Goal: Task Accomplishment & Management: Manage account settings

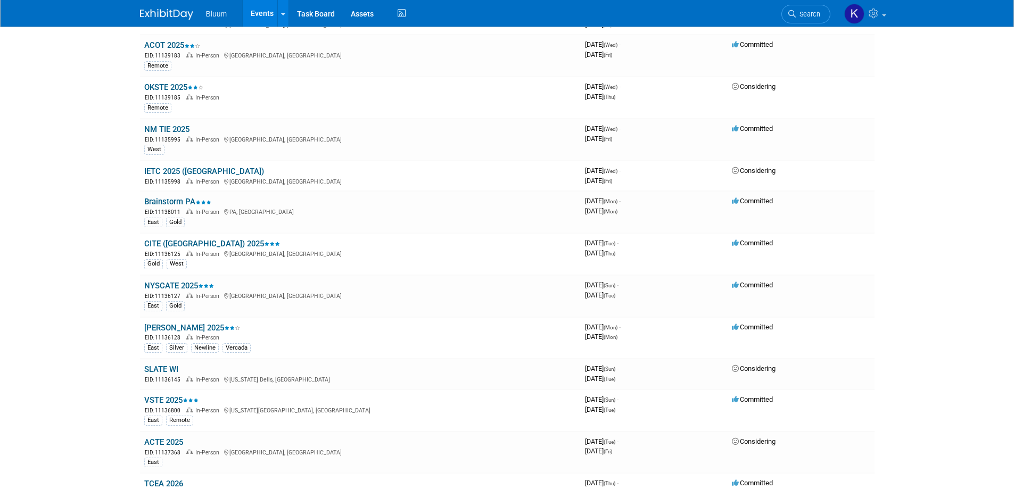
scroll to position [692, 0]
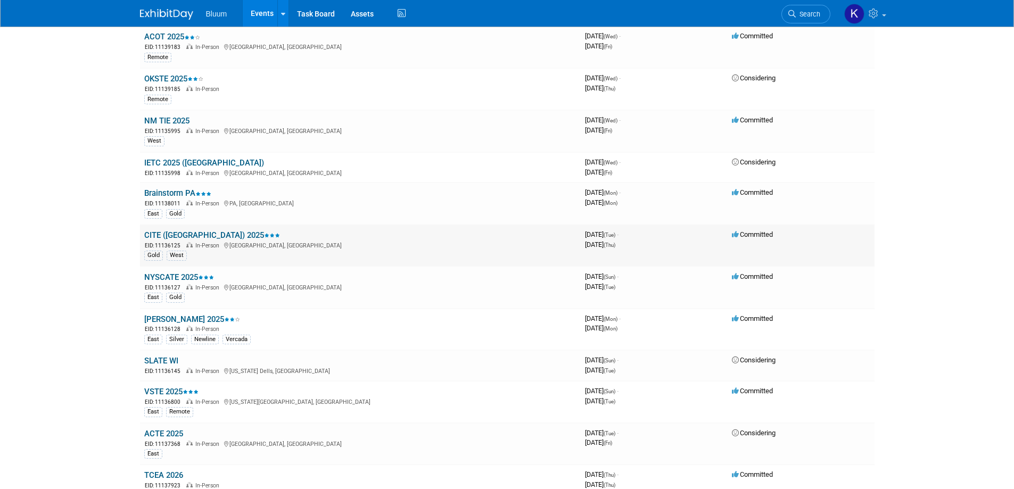
click at [163, 235] on link "CITE ([GEOGRAPHIC_DATA]) 2025" at bounding box center [212, 235] width 136 height 10
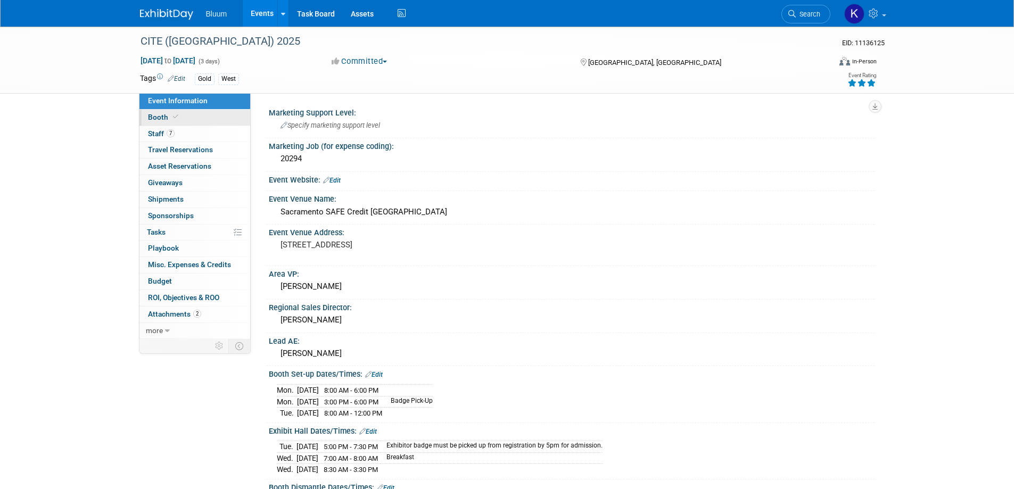
click at [158, 121] on span "Booth" at bounding box center [164, 117] width 32 height 9
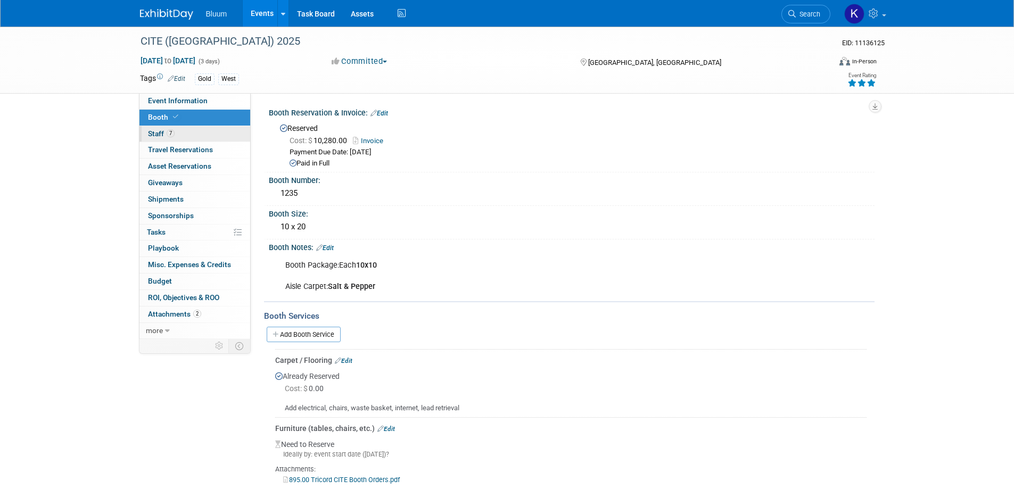
click at [158, 129] on span "Staff 7" at bounding box center [161, 133] width 27 height 9
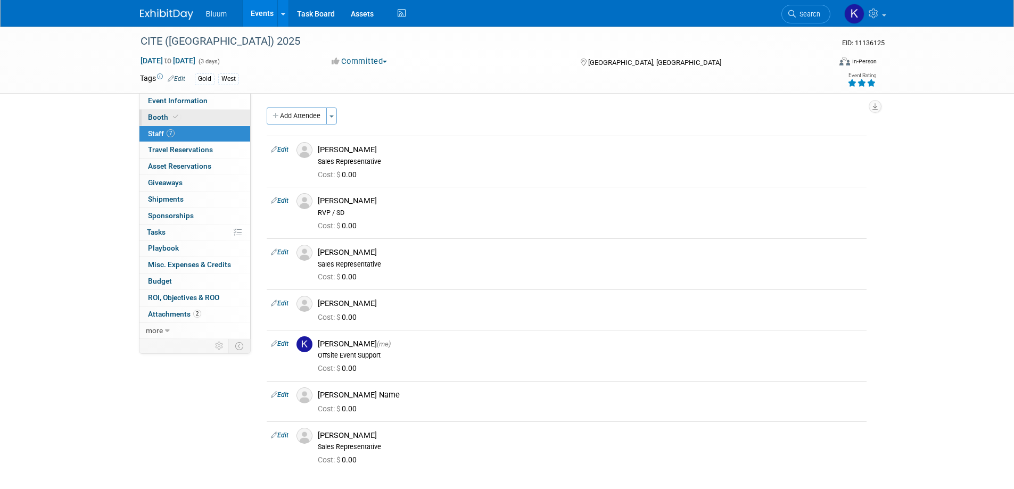
click at [171, 115] on span at bounding box center [176, 117] width 10 height 8
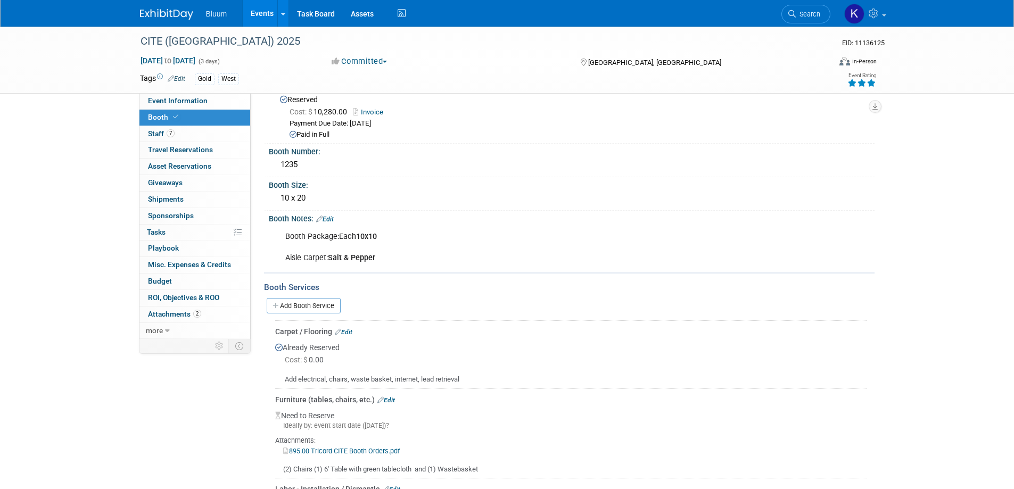
scroll to position [53, 0]
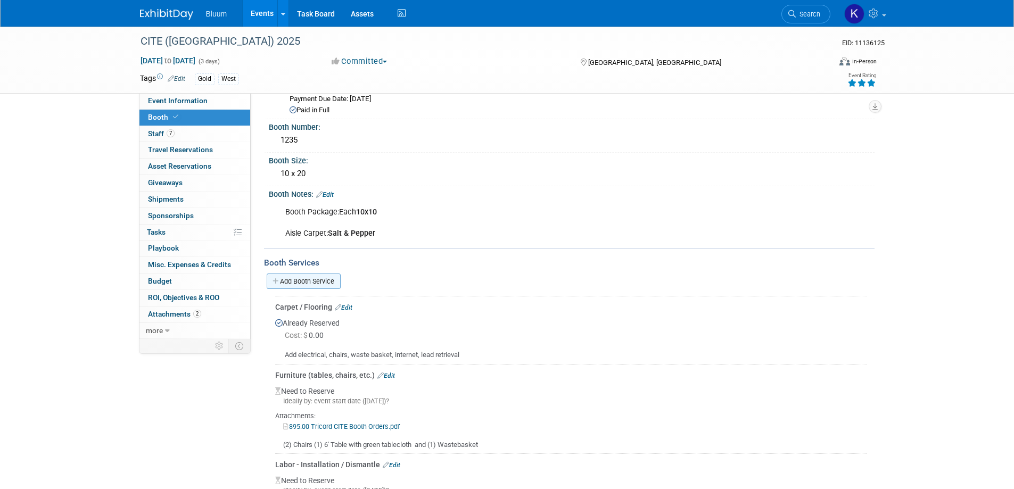
click at [308, 281] on link "Add Booth Service" at bounding box center [304, 281] width 74 height 15
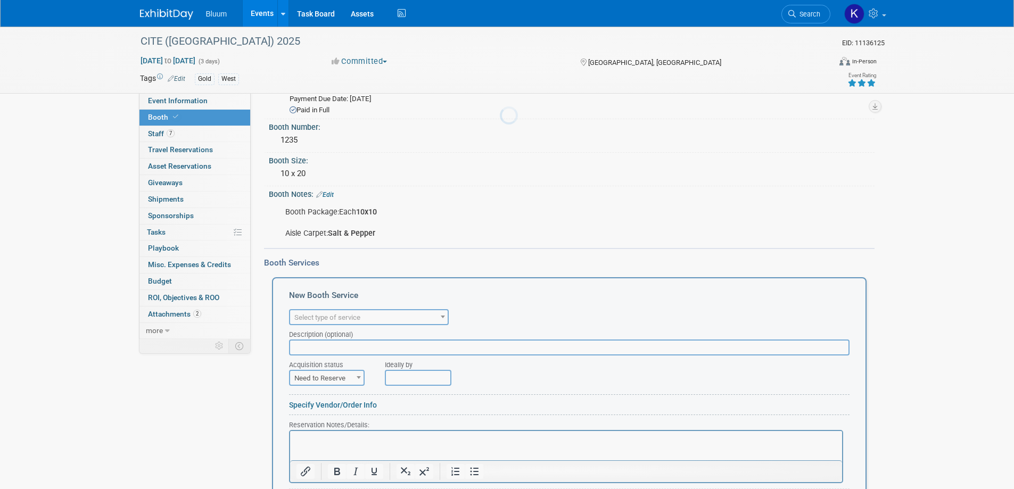
scroll to position [0, 0]
click at [396, 318] on span "Select type of service" at bounding box center [369, 317] width 158 height 15
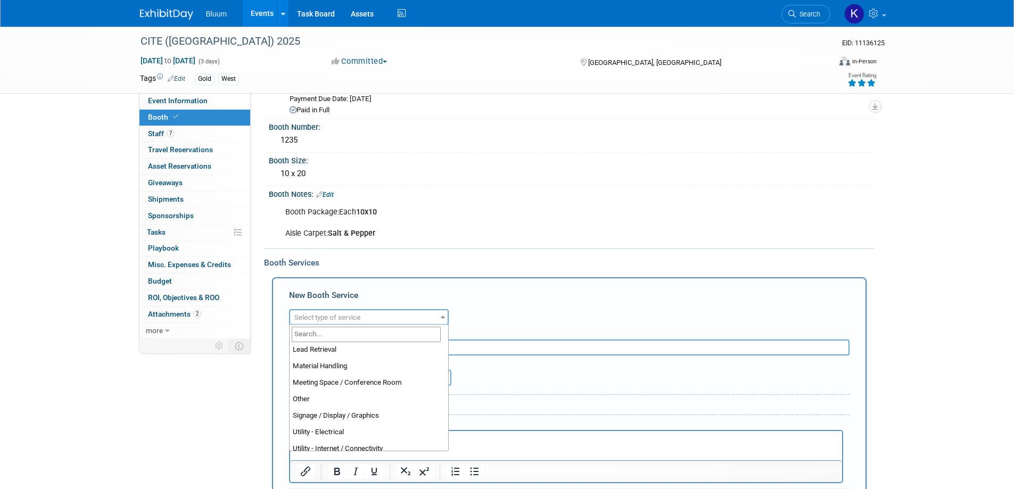
scroll to position [266, 0]
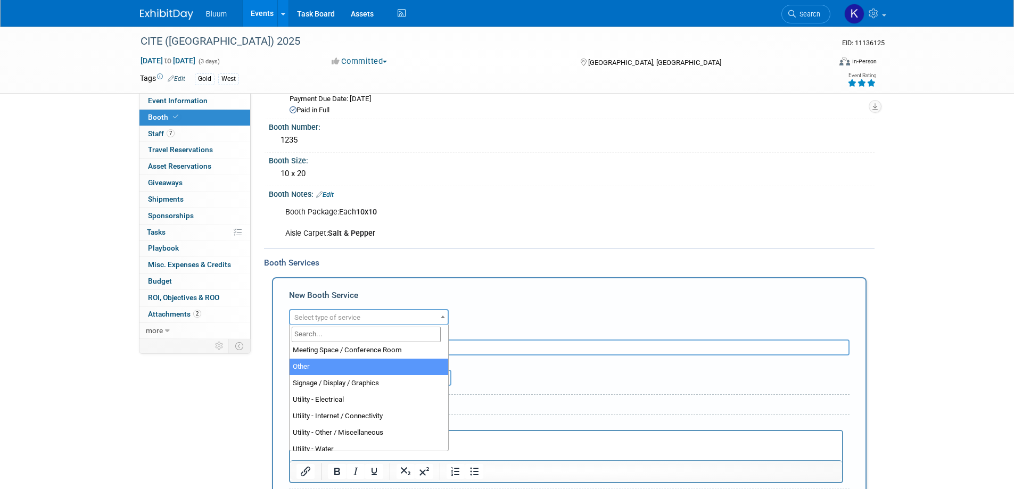
select select "1"
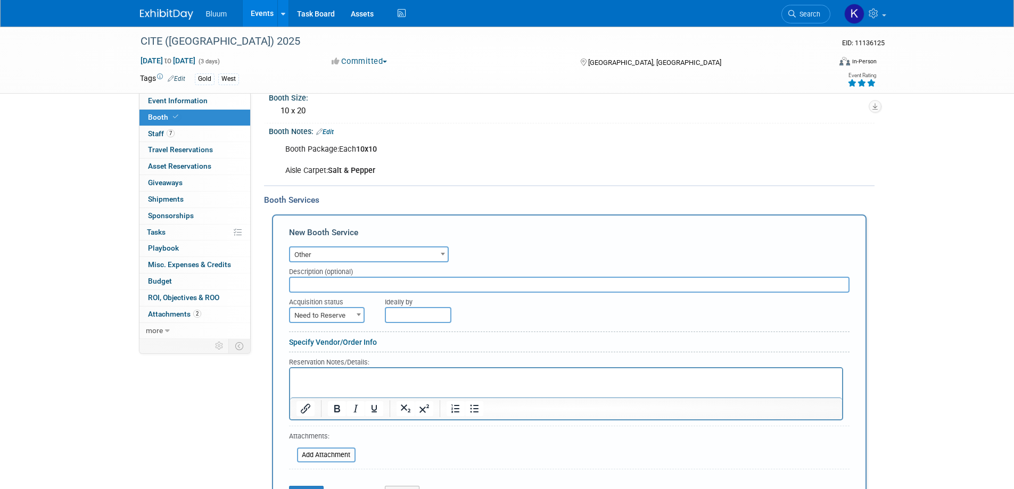
scroll to position [213, 0]
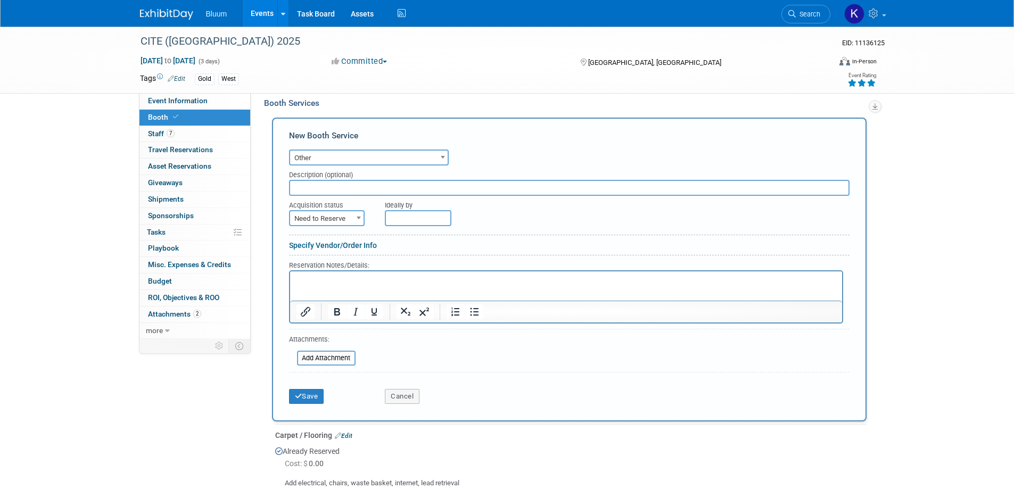
click at [358, 222] on span at bounding box center [358, 218] width 11 height 14
select select "2"
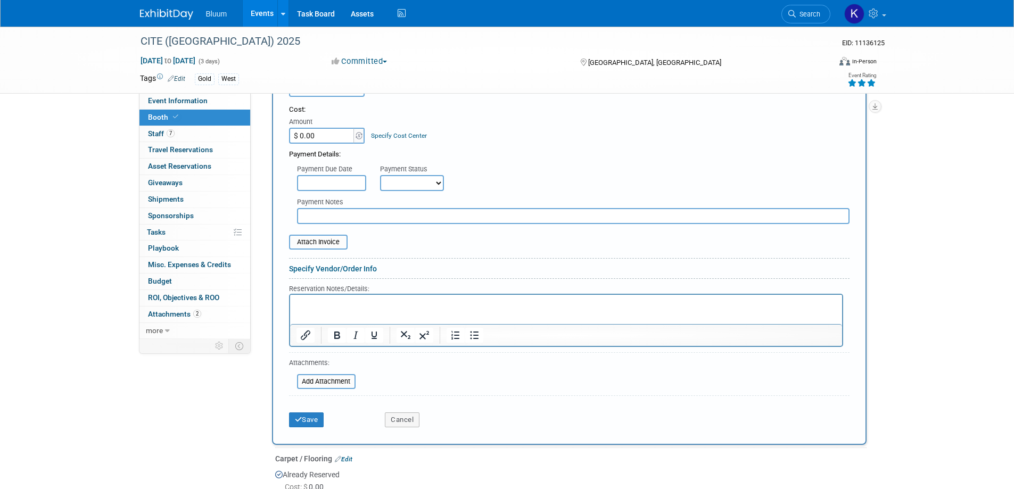
scroll to position [479, 0]
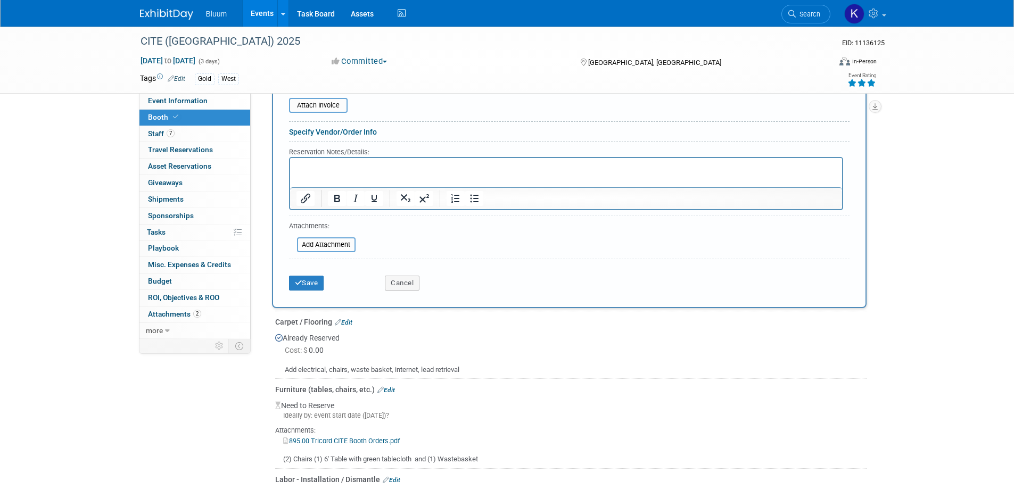
click at [322, 157] on div at bounding box center [566, 183] width 554 height 53
click at [318, 163] on p "Rich Text Area. Press ALT-0 for help." at bounding box center [566, 167] width 540 height 10
paste body "Rich Text Area. Press ALT-0 for help."
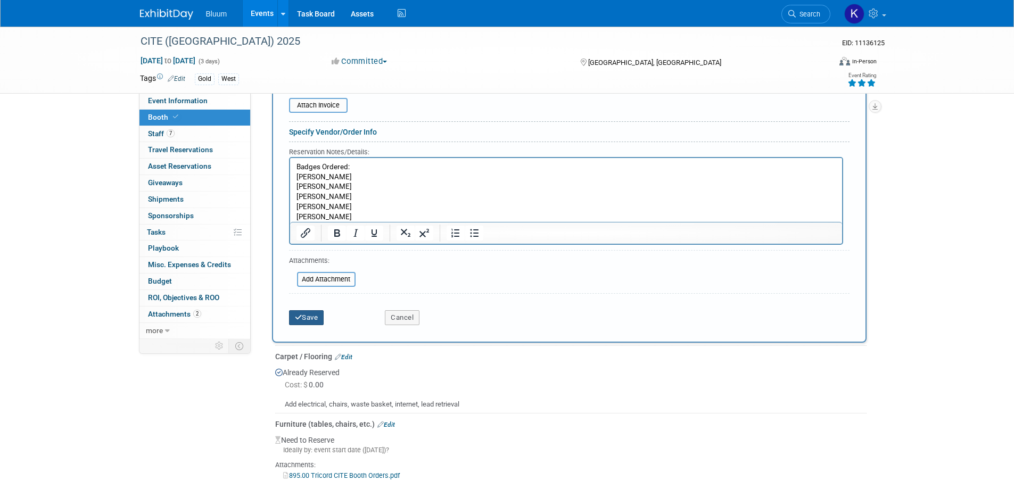
click at [299, 315] on icon "submit" at bounding box center [298, 317] width 7 height 7
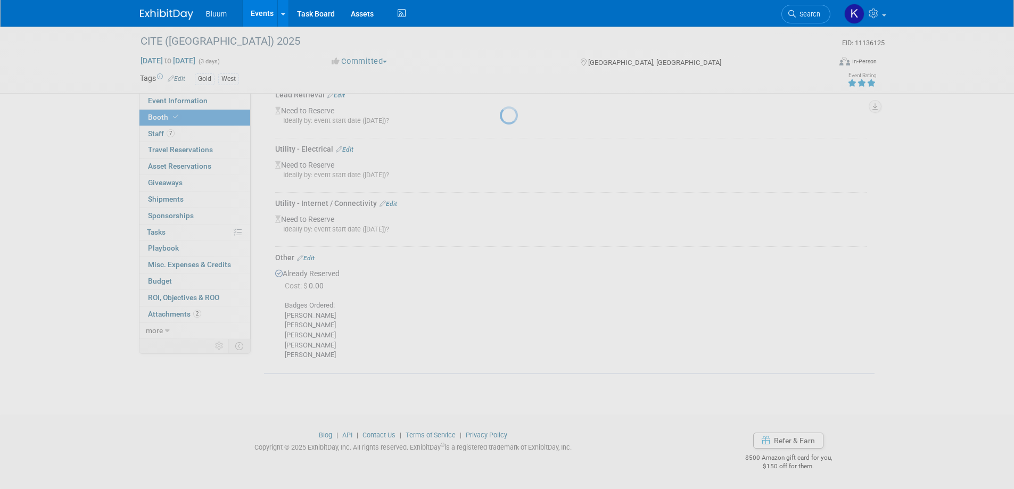
scroll to position [477, 0]
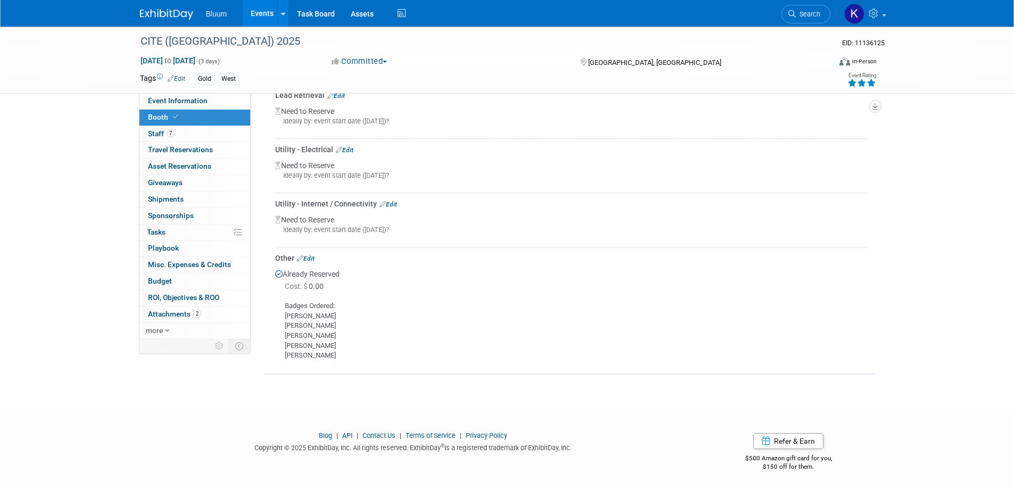
click at [159, 119] on span "Booth" at bounding box center [164, 117] width 32 height 9
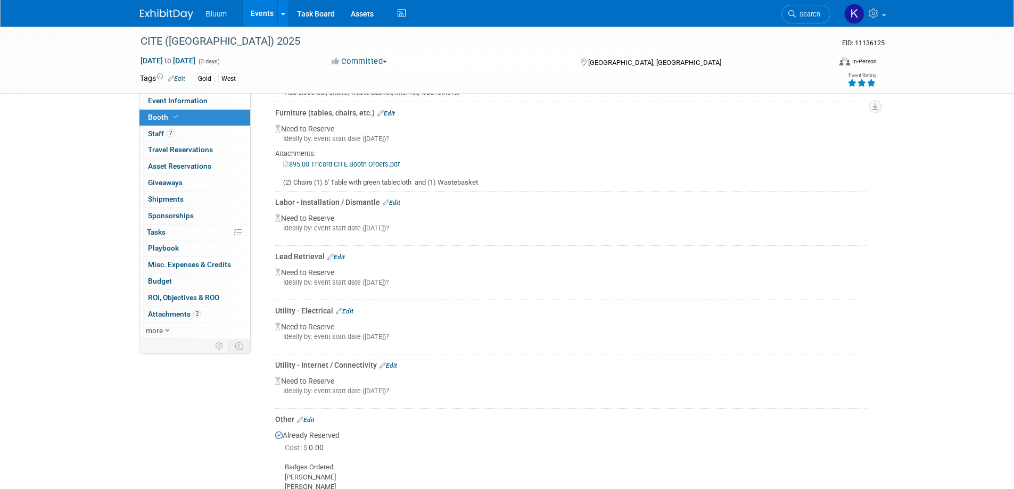
scroll to position [319, 0]
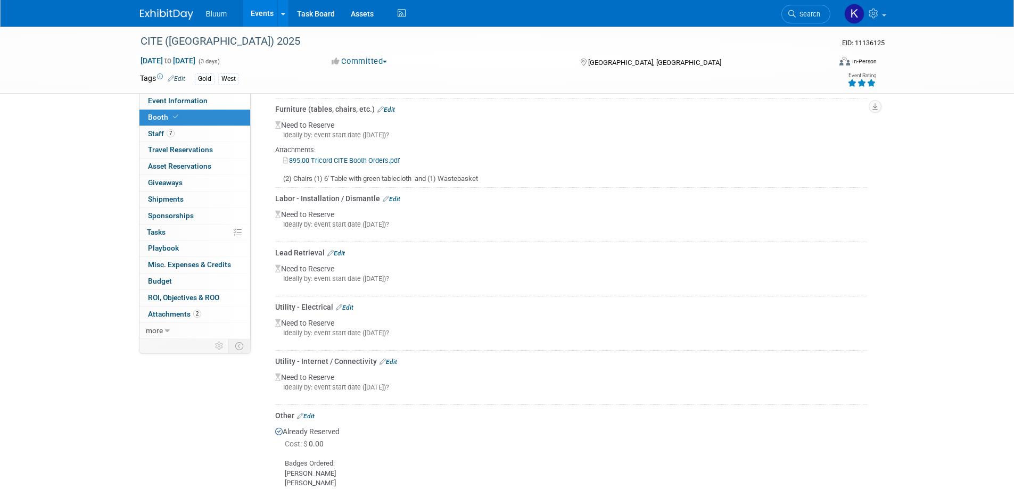
click at [350, 307] on link "Edit" at bounding box center [345, 307] width 18 height 7
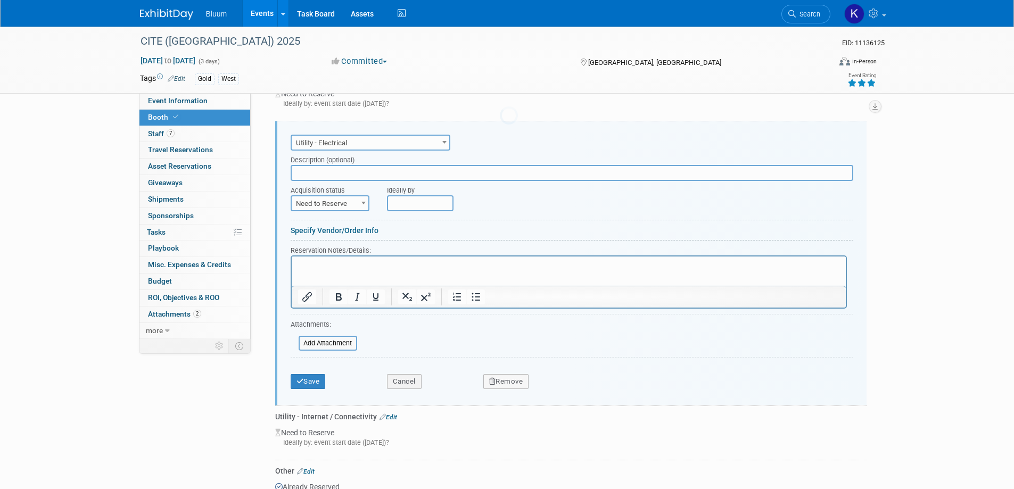
scroll to position [0, 0]
click at [350, 202] on span "Need to Reserve" at bounding box center [330, 203] width 77 height 15
select select "2"
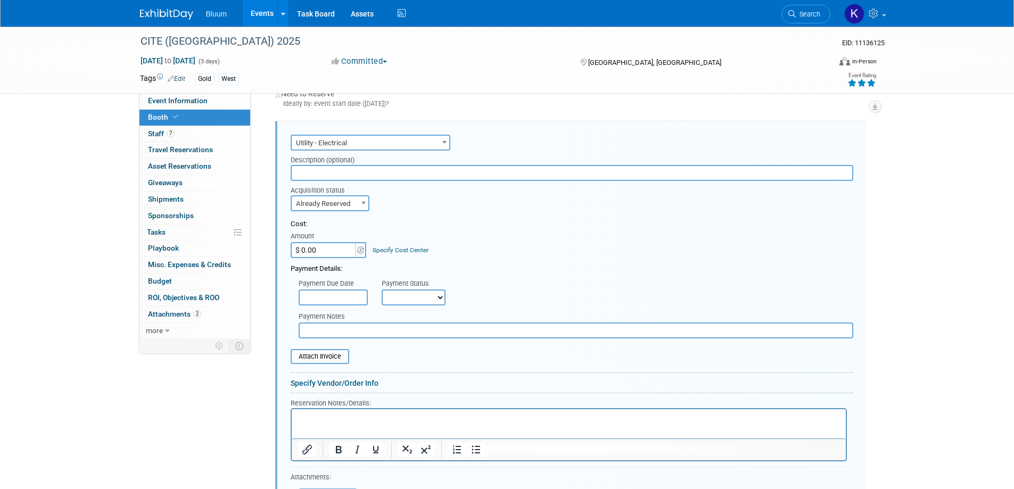
click at [319, 247] on input "$ 0.00" at bounding box center [324, 250] width 67 height 16
type input "$ 325.00"
click at [325, 415] on p "Rich Text Area. Press ALT-0 for help." at bounding box center [568, 419] width 542 height 10
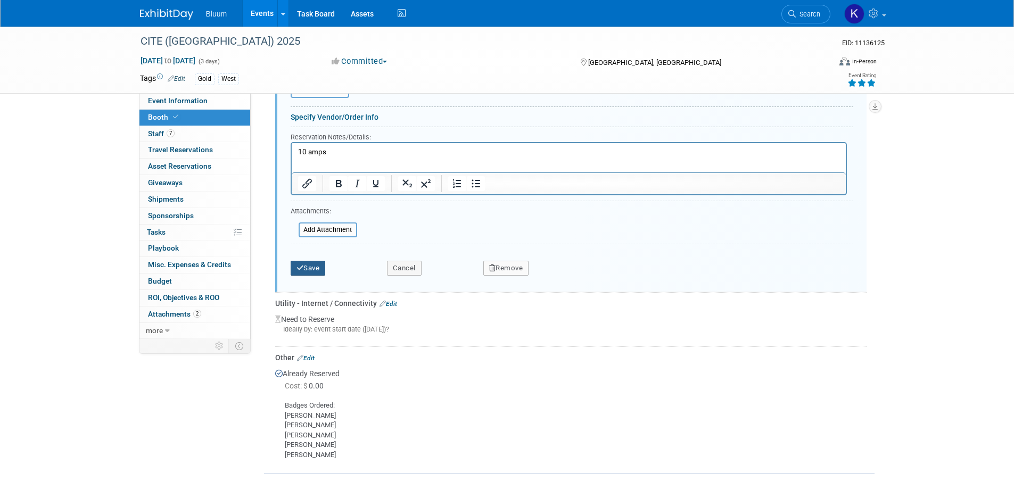
click at [315, 261] on button "Save" at bounding box center [308, 268] width 35 height 15
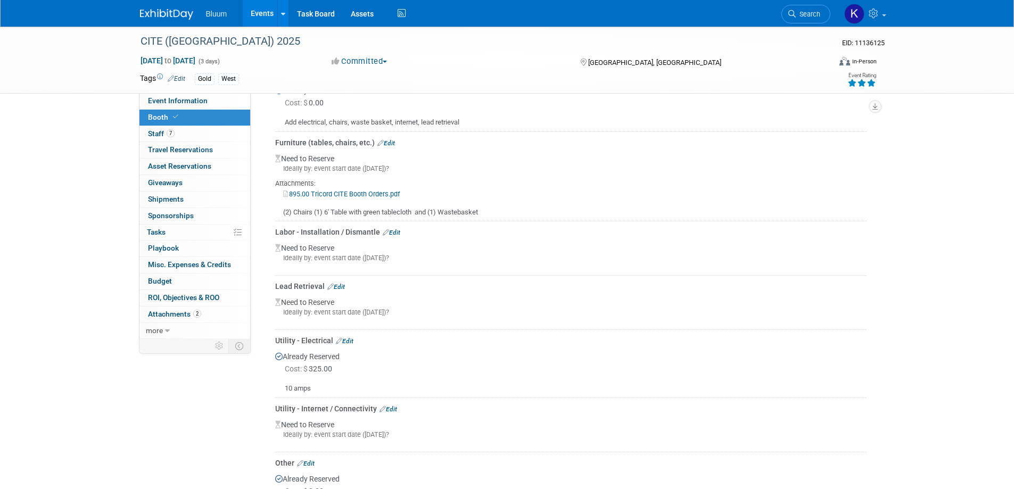
scroll to position [224, 0]
